Goal: Information Seeking & Learning: Learn about a topic

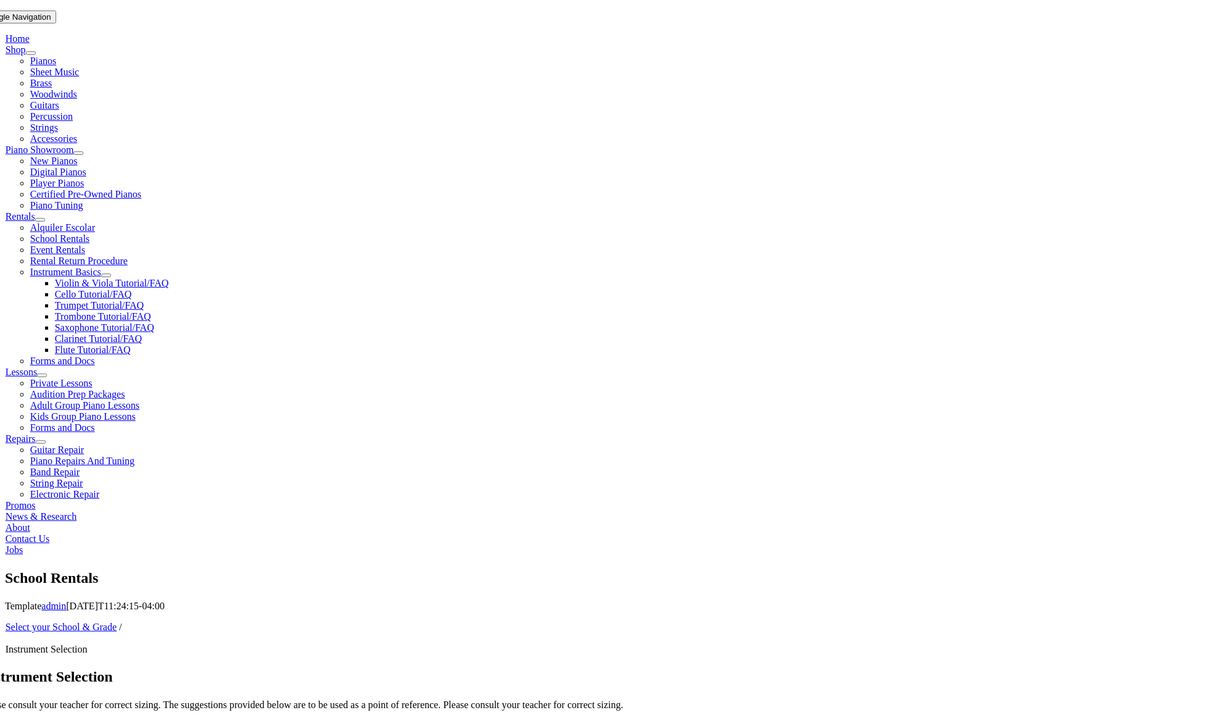
click at [418, 699] on p "Please consult your teacher for correct sizing. The suggestions provided below …" at bounding box center [356, 704] width 751 height 11
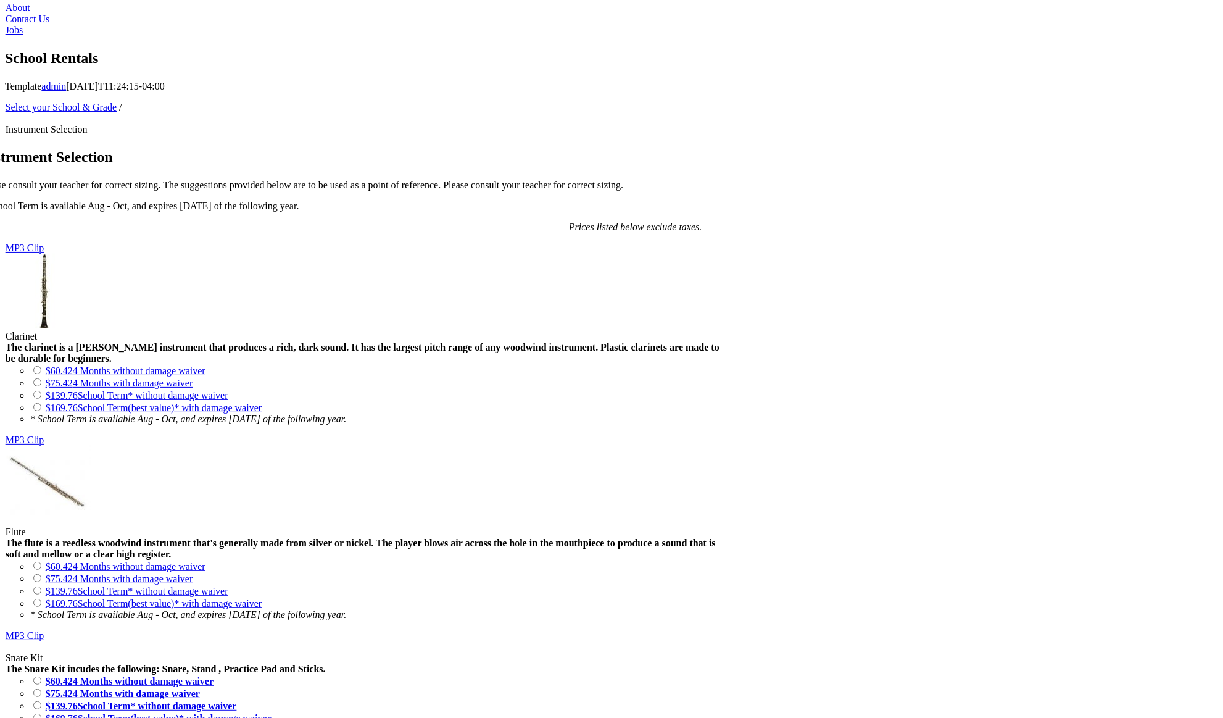
scroll to position [760, 0]
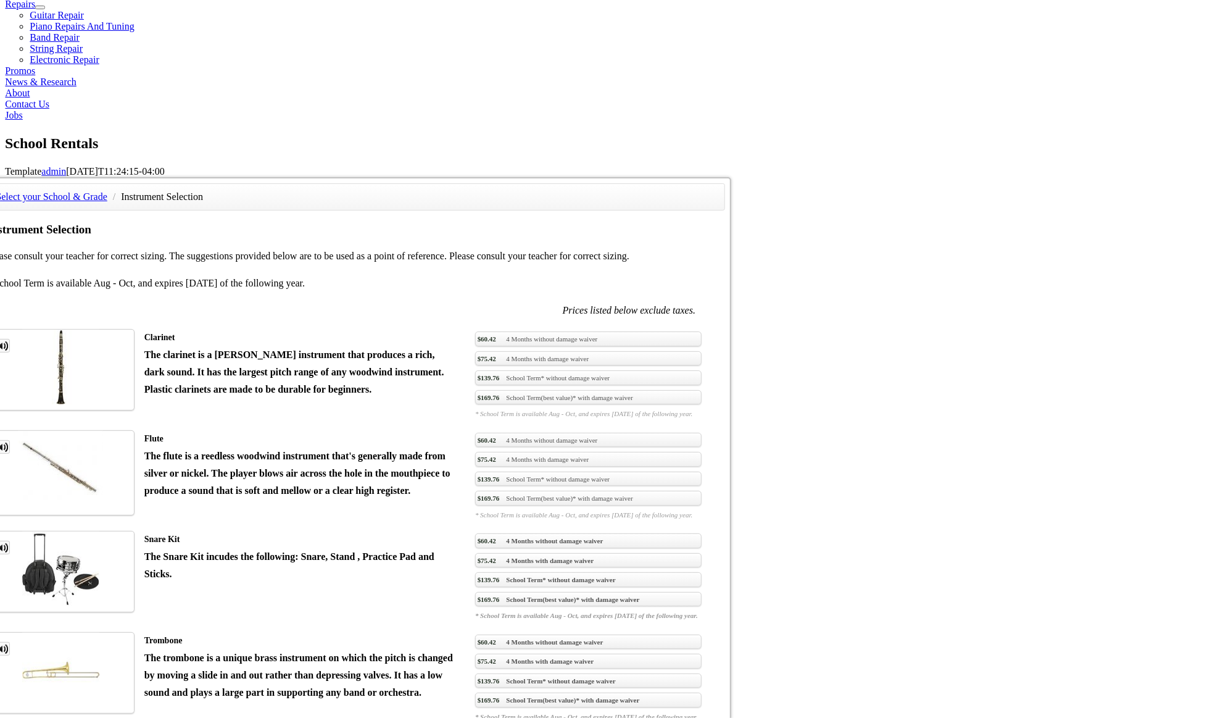
scroll to position [671, 0]
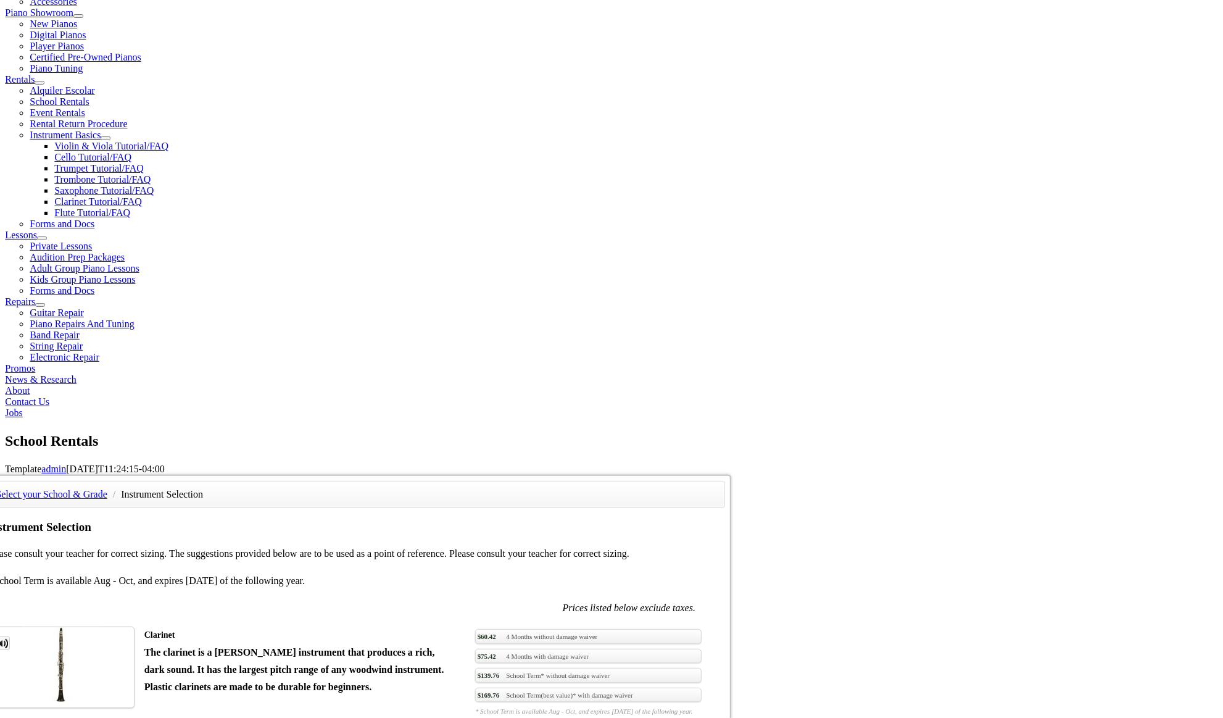
scroll to position [371, 0]
click at [10, 638] on link "MP3 Clip" at bounding box center [3, 645] width 14 height 14
click at [199, 477] on div "Select your School & Grade / Instrument Selection Instrument Selection Please c…" at bounding box center [616, 477] width 1223 height 0
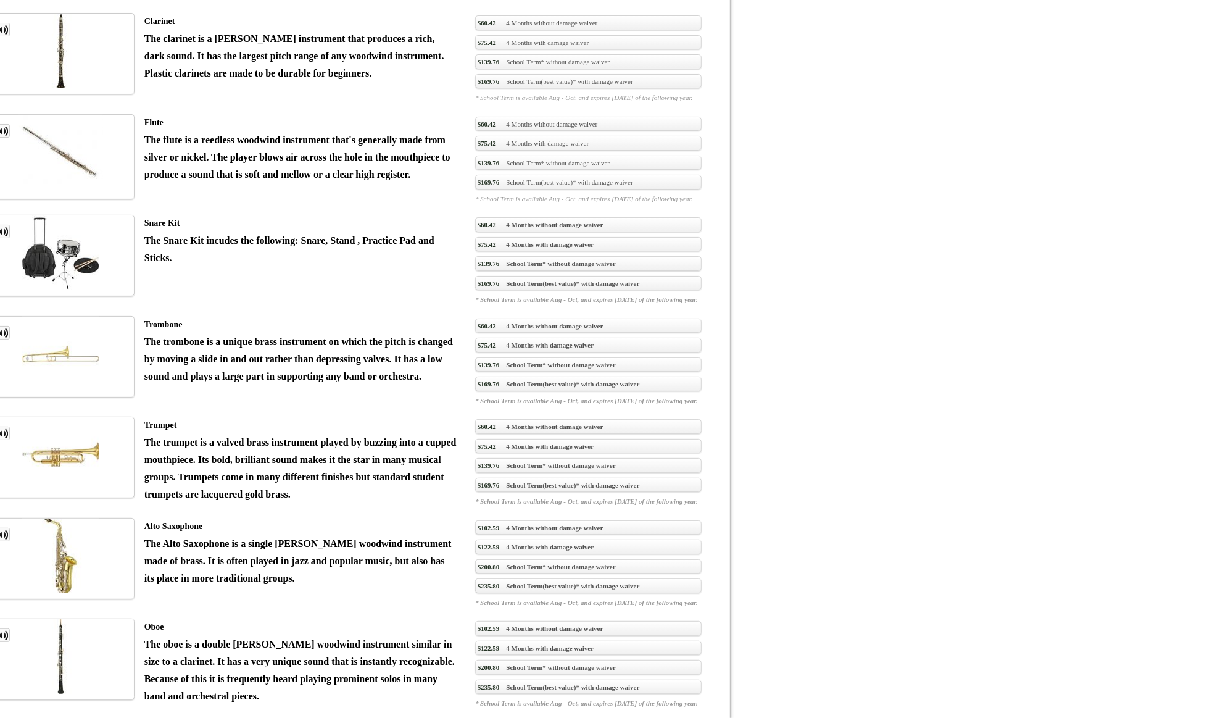
scroll to position [987, 0]
click at [10, 527] on link "MP3 Clip" at bounding box center [3, 534] width 14 height 14
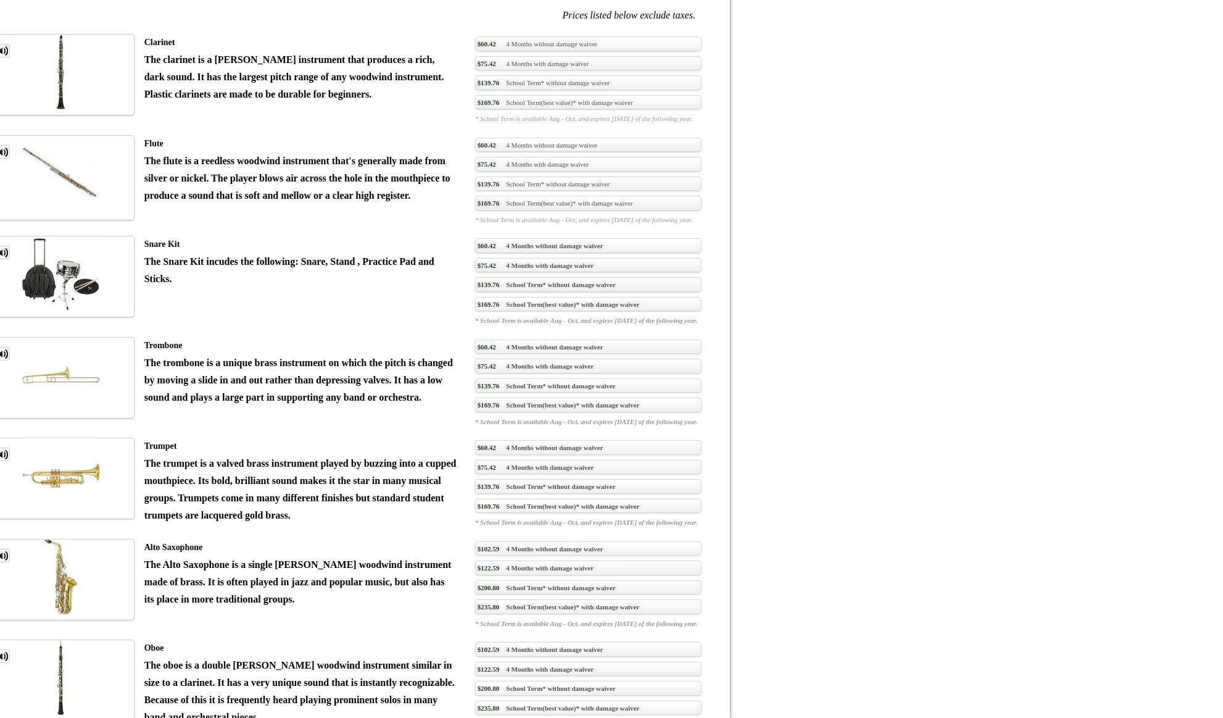
scroll to position [966, 0]
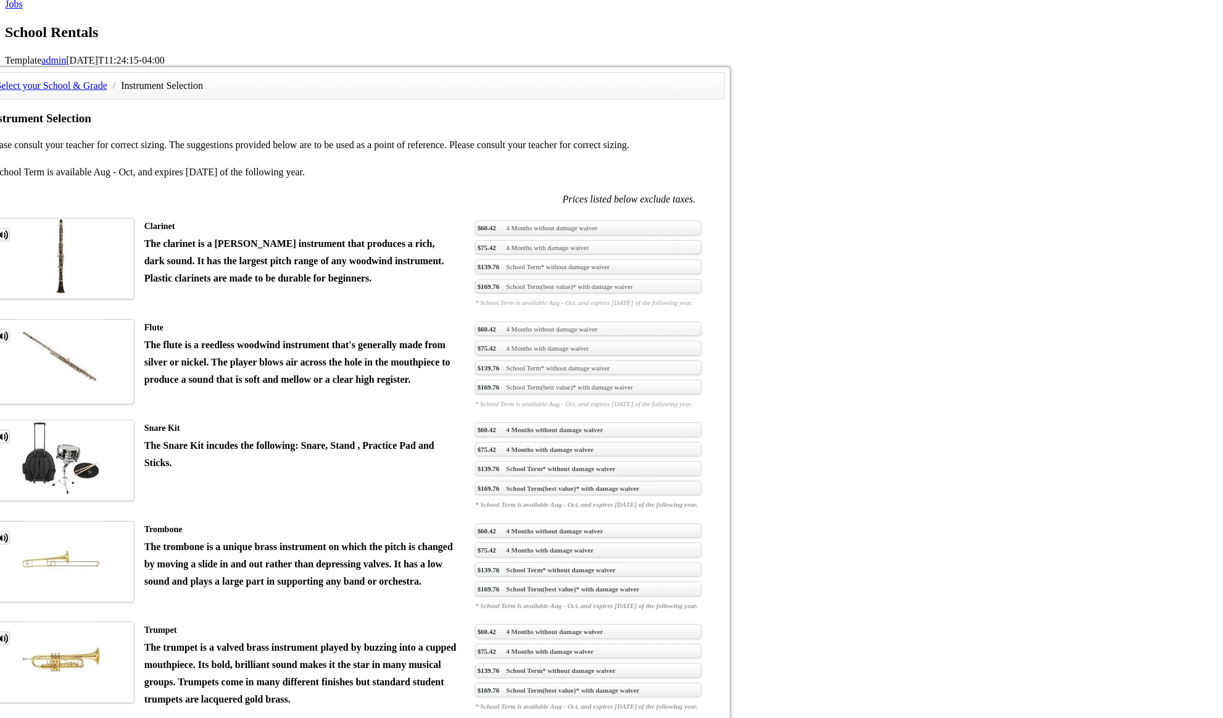
scroll to position [780, 0]
click at [10, 633] on link "MP3 Clip" at bounding box center [3, 640] width 14 height 14
click at [10, 532] on link "MP3 Clip" at bounding box center [3, 539] width 14 height 14
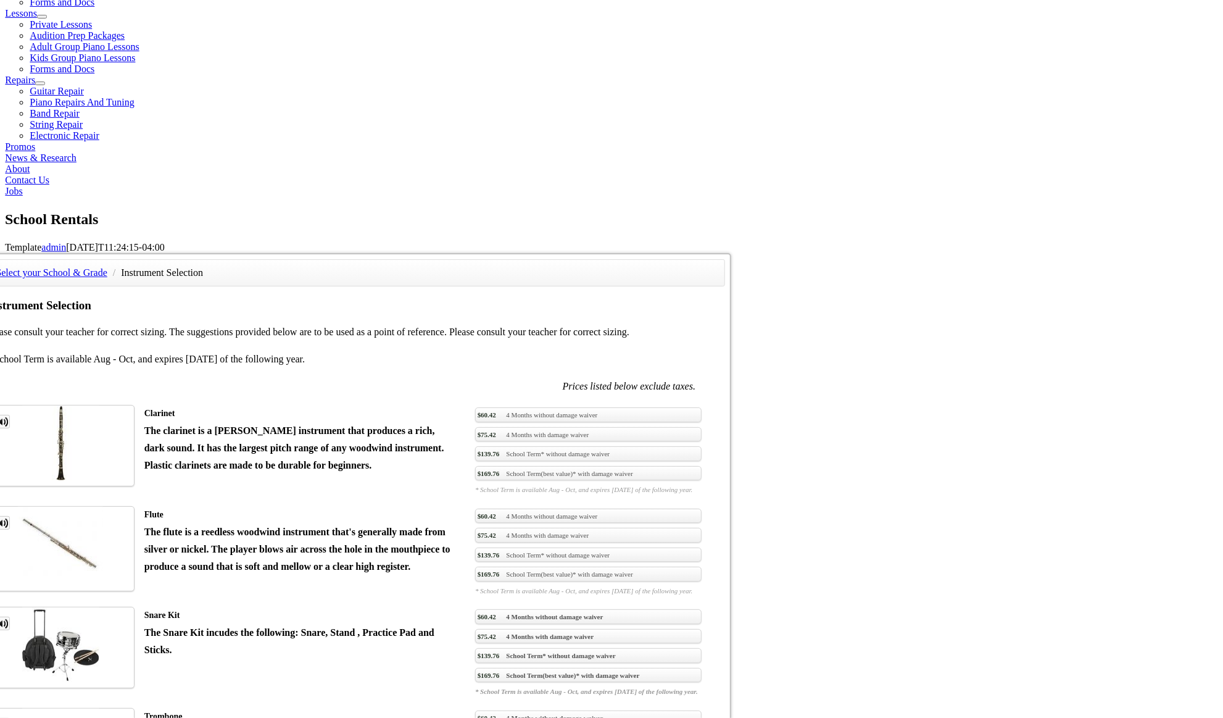
scroll to position [595, 0]
